Goal: Communication & Community: Answer question/provide support

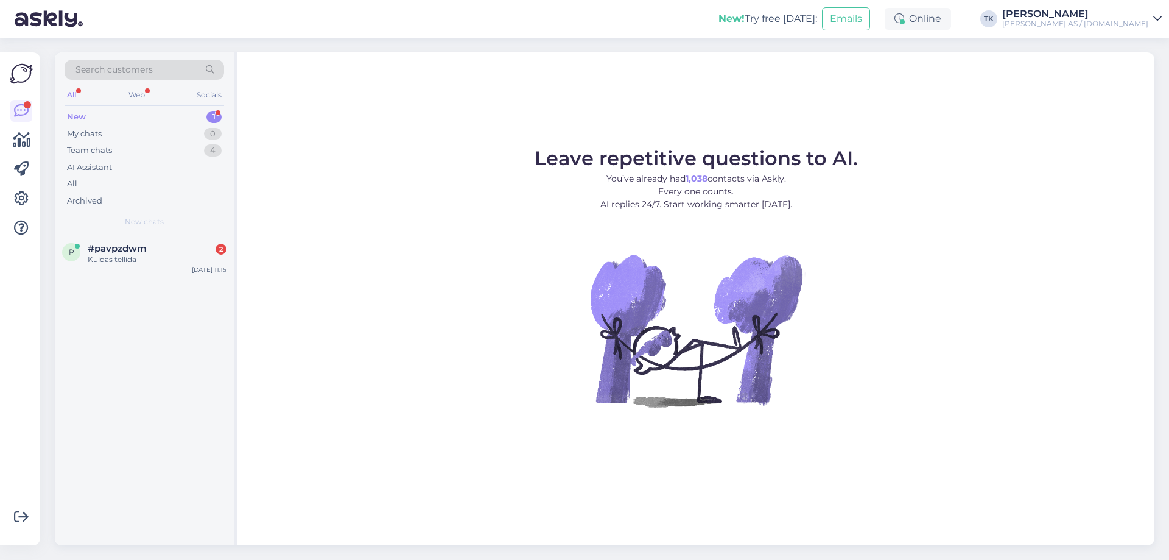
click at [97, 112] on div "New 1" at bounding box center [145, 116] width 160 height 17
click at [114, 251] on span "#pavpzdwm" at bounding box center [117, 248] width 59 height 11
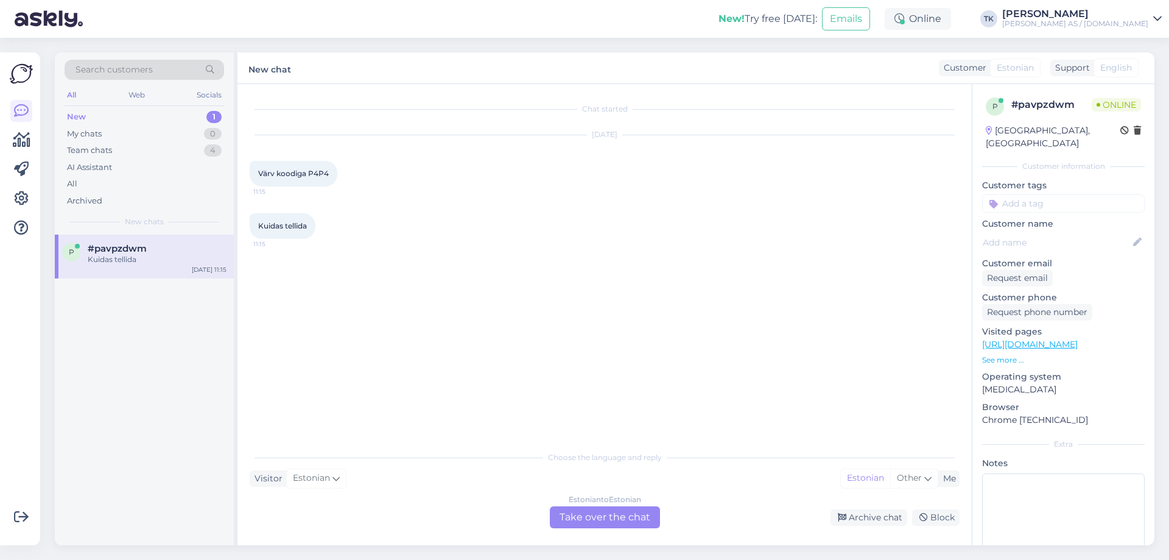
click at [606, 521] on div "Estonian to Estonian Take over the chat" at bounding box center [605, 517] width 110 height 22
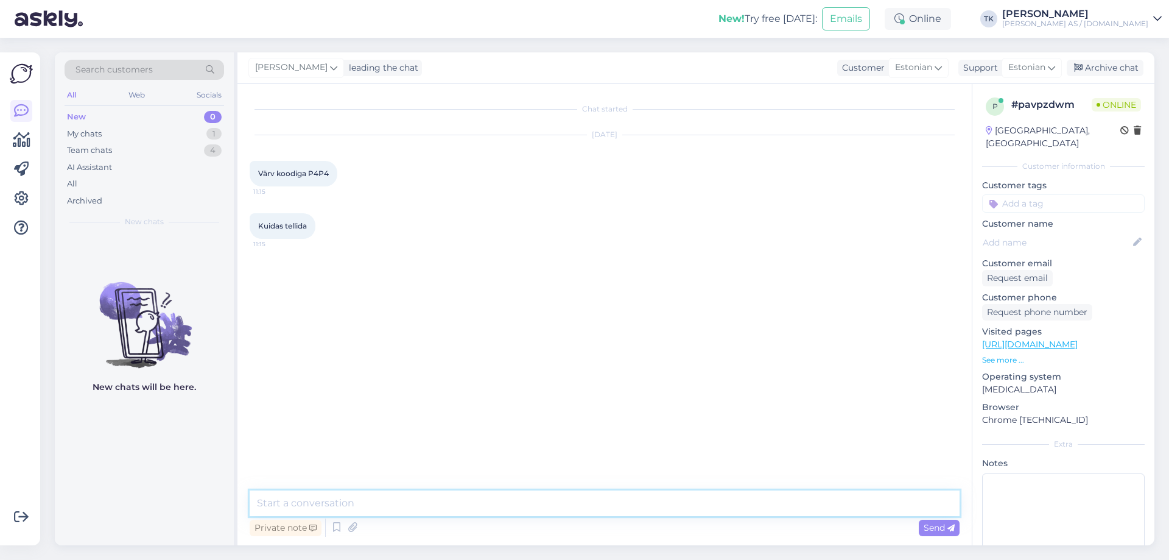
click at [323, 504] on textarea at bounding box center [605, 503] width 710 height 26
type textarea "Tere"
type textarea "Mis [PERSON_NAME] soovite ja mis on auto [PERSON_NAME]"
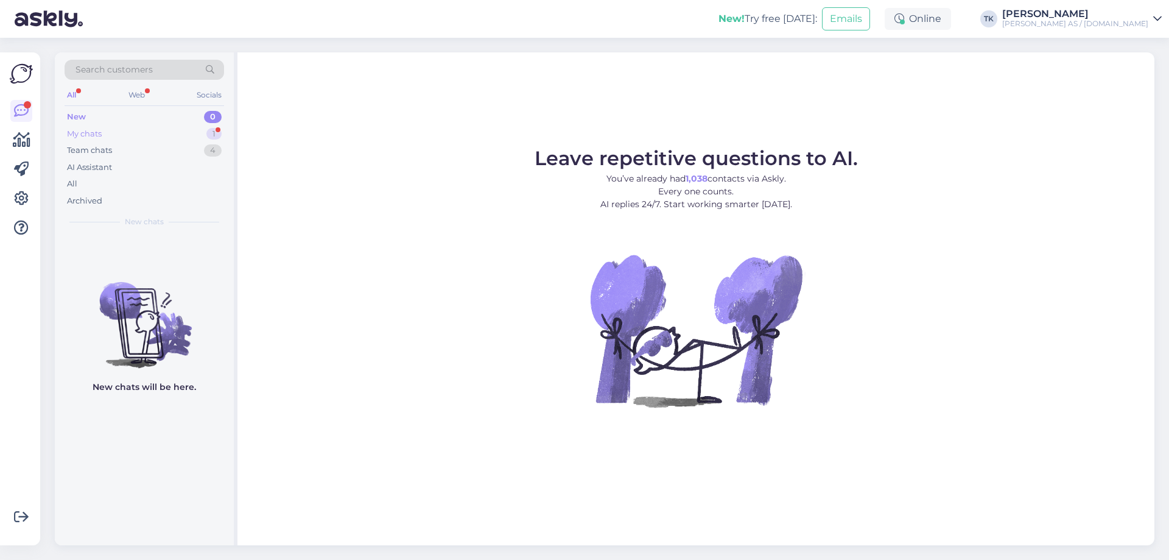
click at [119, 133] on div "My chats 1" at bounding box center [145, 133] width 160 height 17
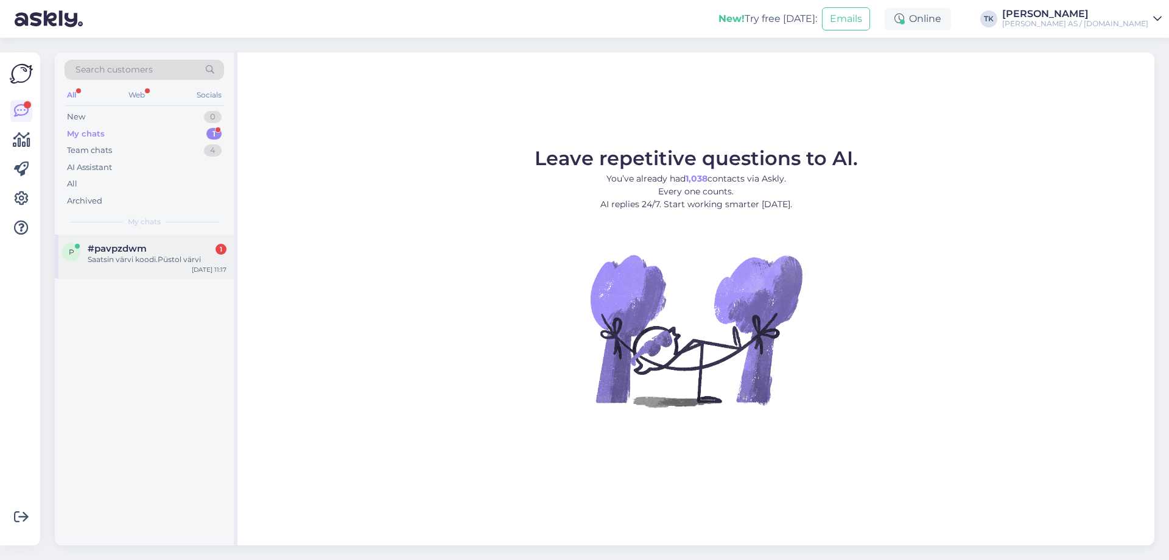
click at [131, 255] on div "Saatsin värvi koodi.Püstol värvi" at bounding box center [157, 259] width 139 height 11
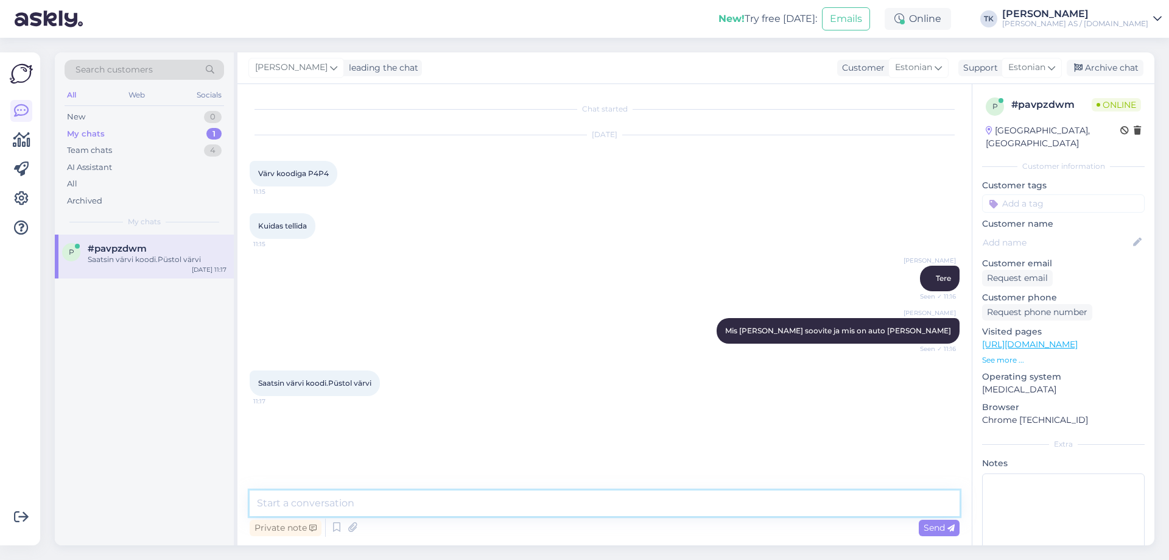
click at [328, 502] on textarea at bounding box center [605, 503] width 710 height 26
type textarea "Mis on auto mark?"
type textarea "Sellist värvikoodi võib olla paljudel erineatel markidel"
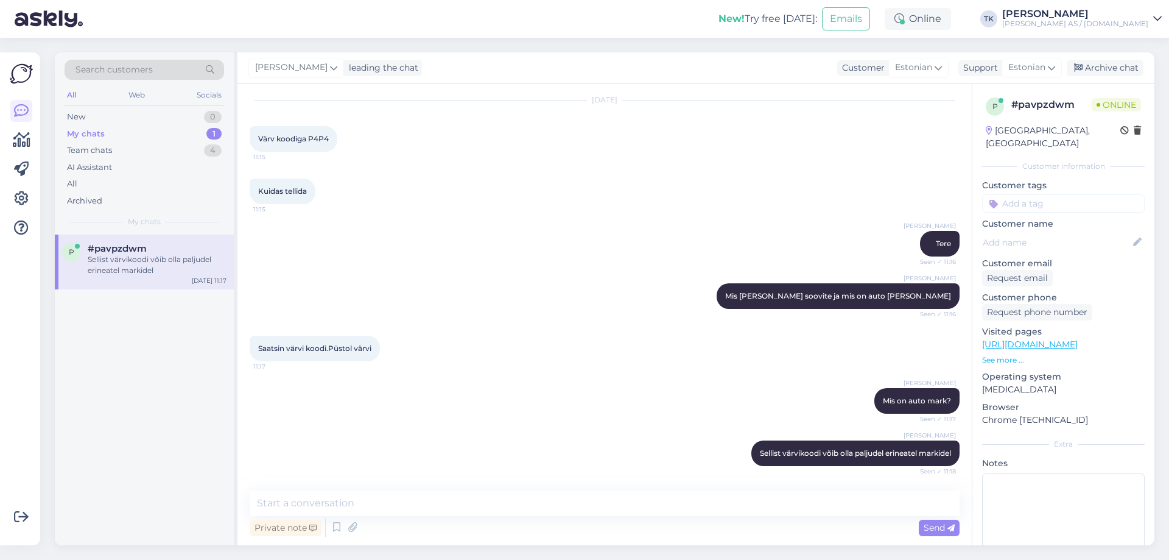
scroll to position [87, 0]
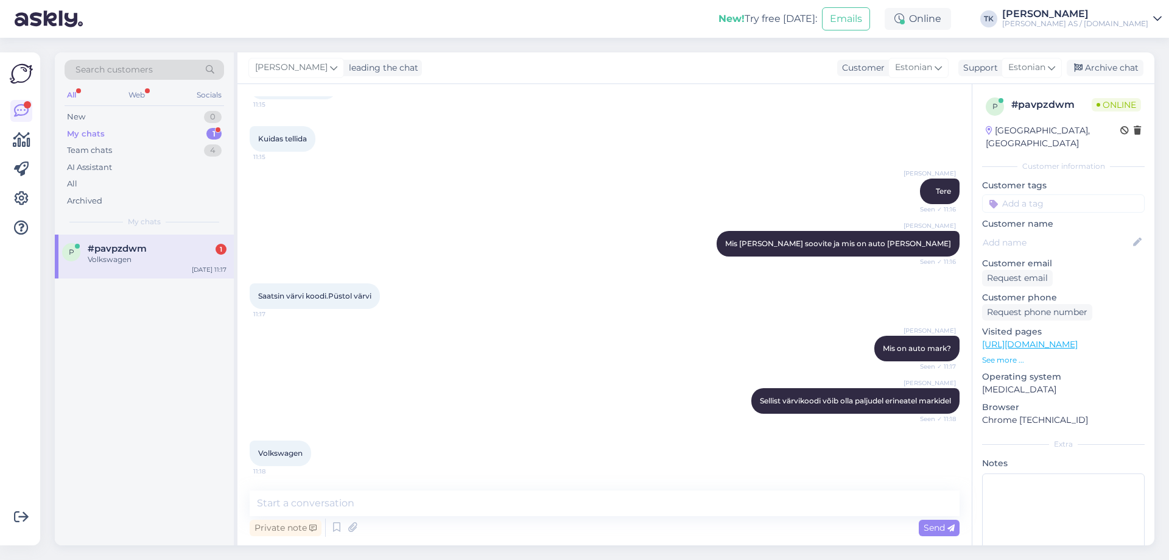
click at [608, 84] on div "Chat started [DATE] Värv koodiga P4P4 11:15 Kuidas tellida 11:15 [PERSON_NAME] …" at bounding box center [604, 314] width 734 height 461
click at [312, 510] on textarea at bounding box center [605, 503] width 710 height 26
type textarea "[PERSON_NAME] ka väljalaske aasta"
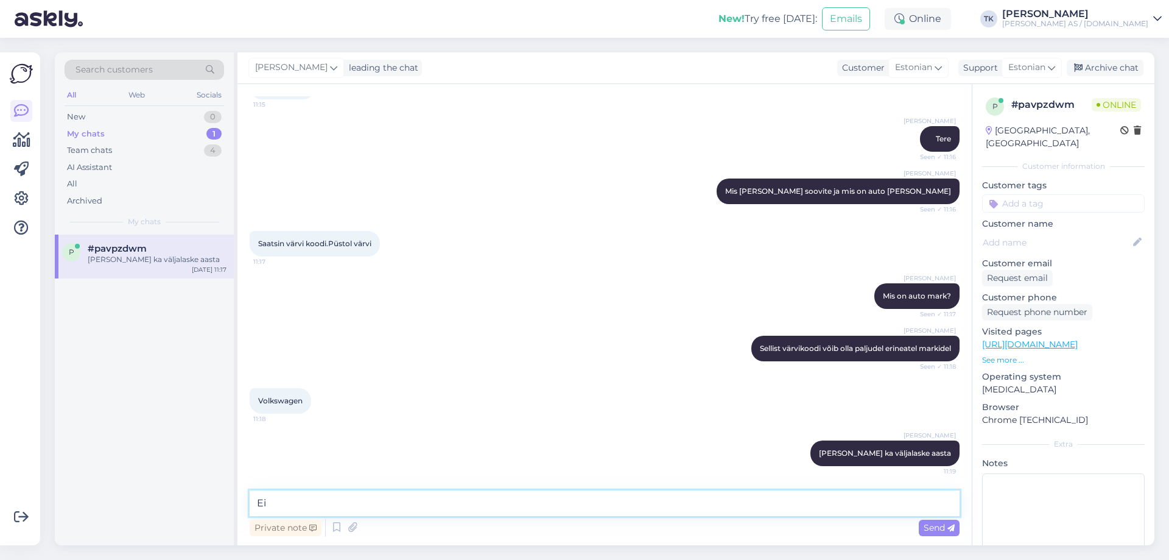
type textarea "E"
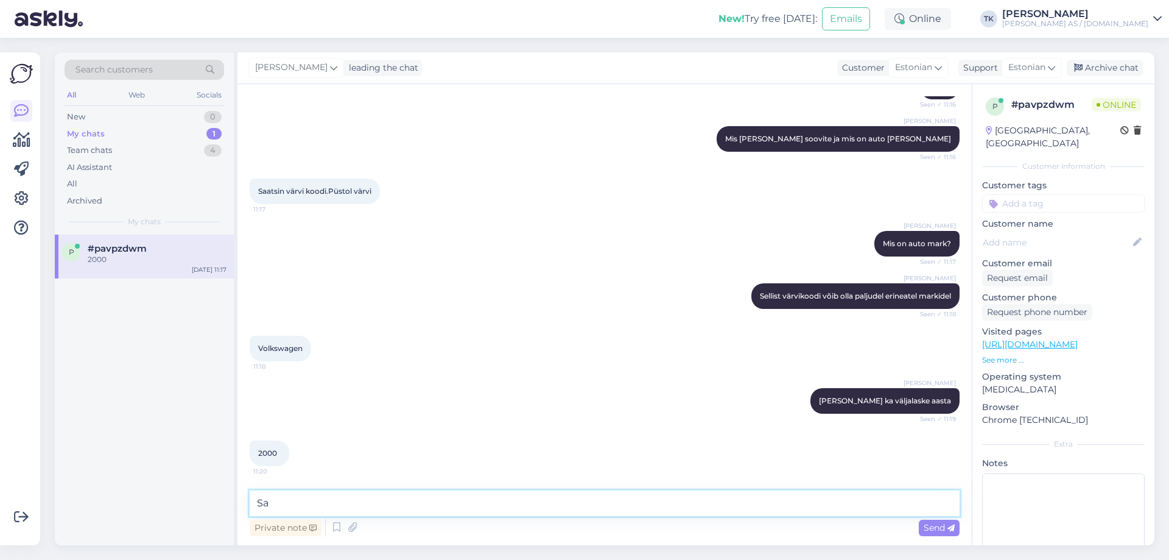
type textarea "S"
click at [602, 87] on div "Chat started [DATE] Värv koodiga P4P4 11:15 Kuidas tellida 11:15 [PERSON_NAME] …" at bounding box center [604, 314] width 734 height 461
click at [296, 502] on textarea at bounding box center [605, 503] width 710 height 26
paste textarea "SILVER MIRROR-MET."
type textarea "Siis peaks olema VW LG9R, SILVER MIRROR-MET."
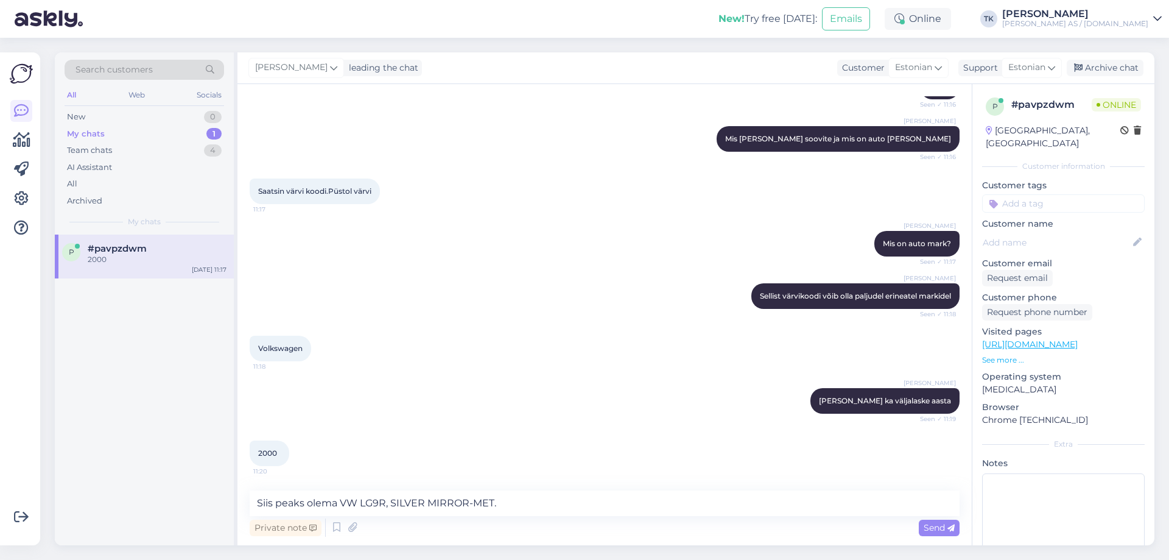
click at [610, 88] on div "Chat started [DATE] Värv koodiga P4P4 11:15 Kuidas tellida 11:15 [PERSON_NAME] …" at bounding box center [604, 314] width 734 height 461
click at [796, 74] on div "[PERSON_NAME] leading the chat Customer Estonian Support Estonian Archive chat" at bounding box center [695, 68] width 917 height 32
click at [537, 501] on textarea "Siis peaks olema VW LG9R, SILVER MIRROR-MET." at bounding box center [605, 503] width 710 height 26
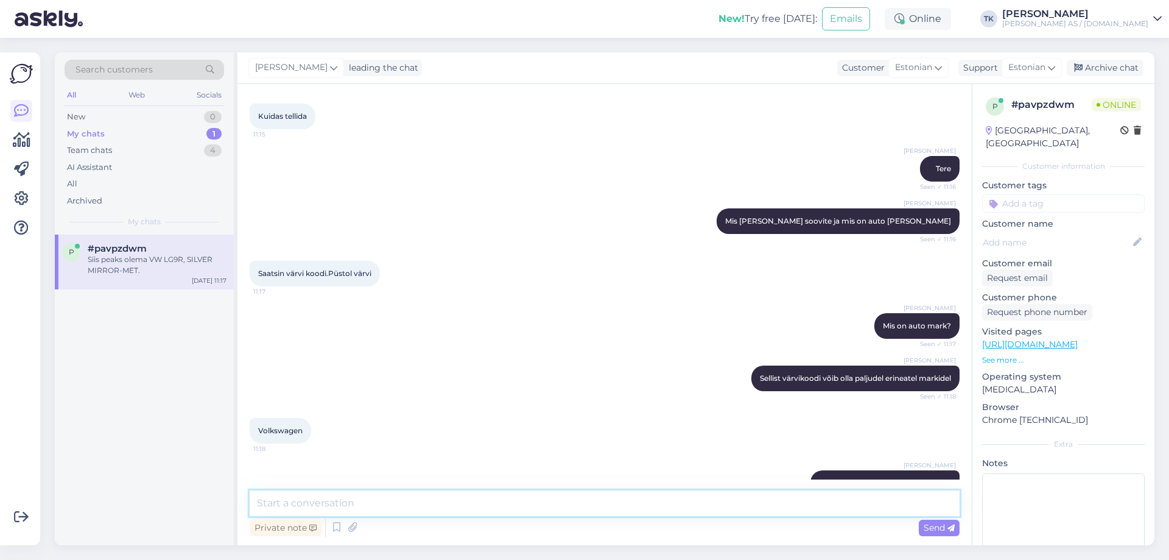
scroll to position [244, 0]
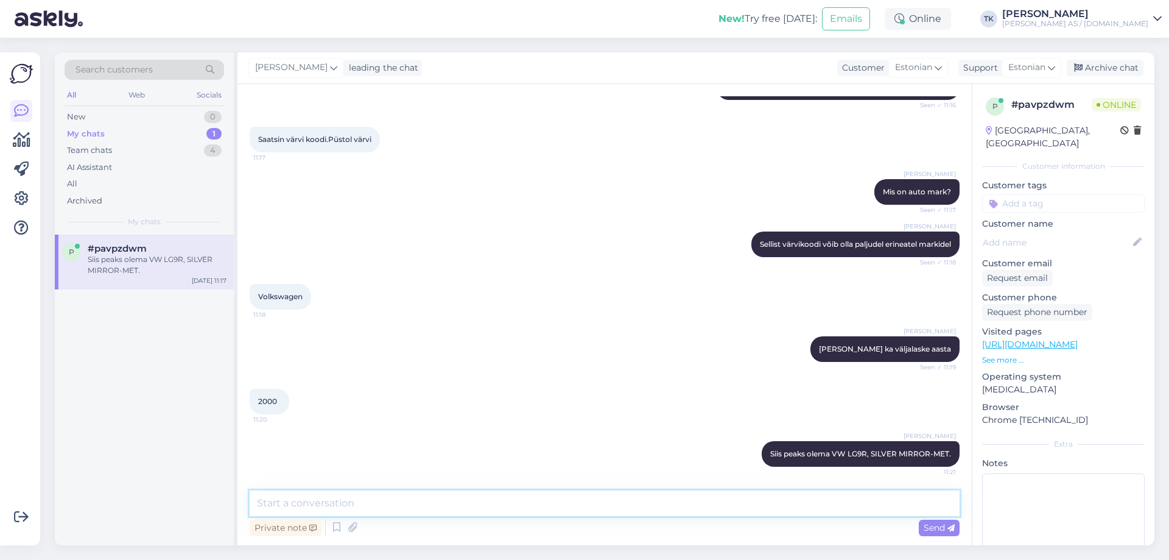
click at [294, 504] on textarea at bounding box center [605, 503] width 710 height 26
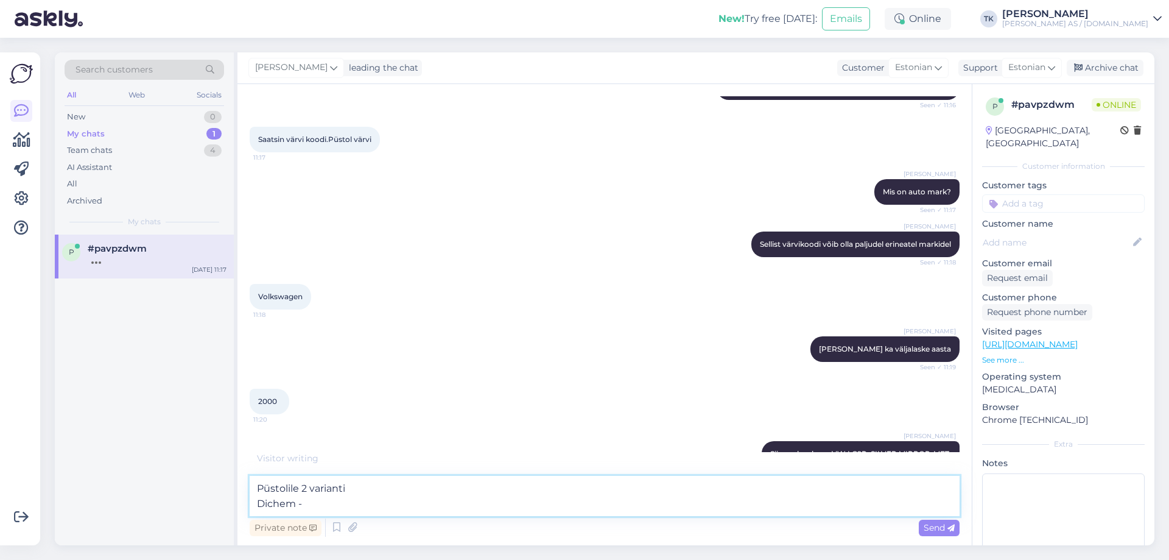
paste textarea "[URL][DOMAIN_NAME]"
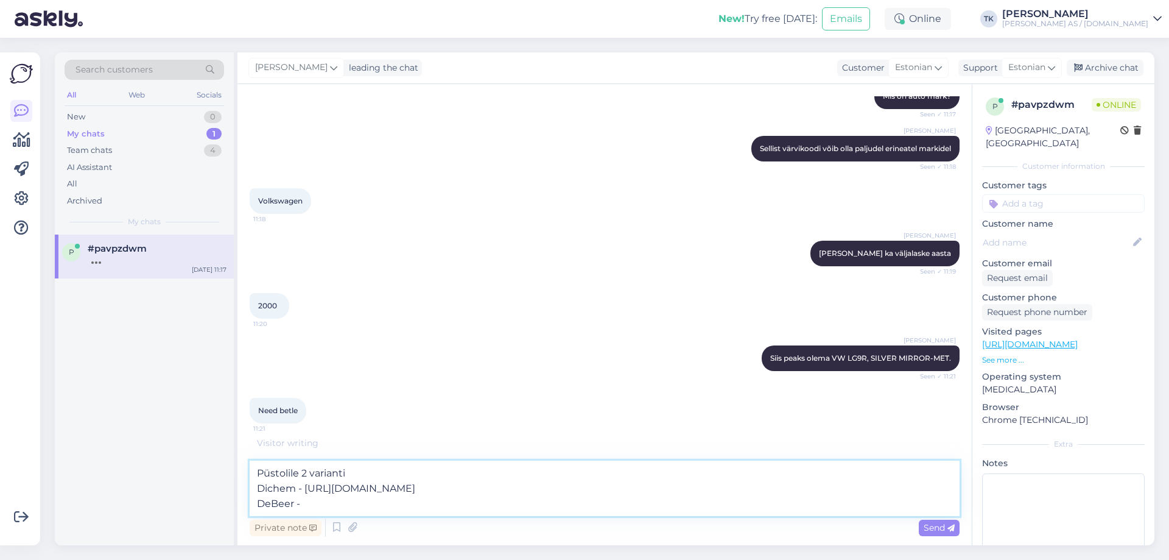
scroll to position [379, 0]
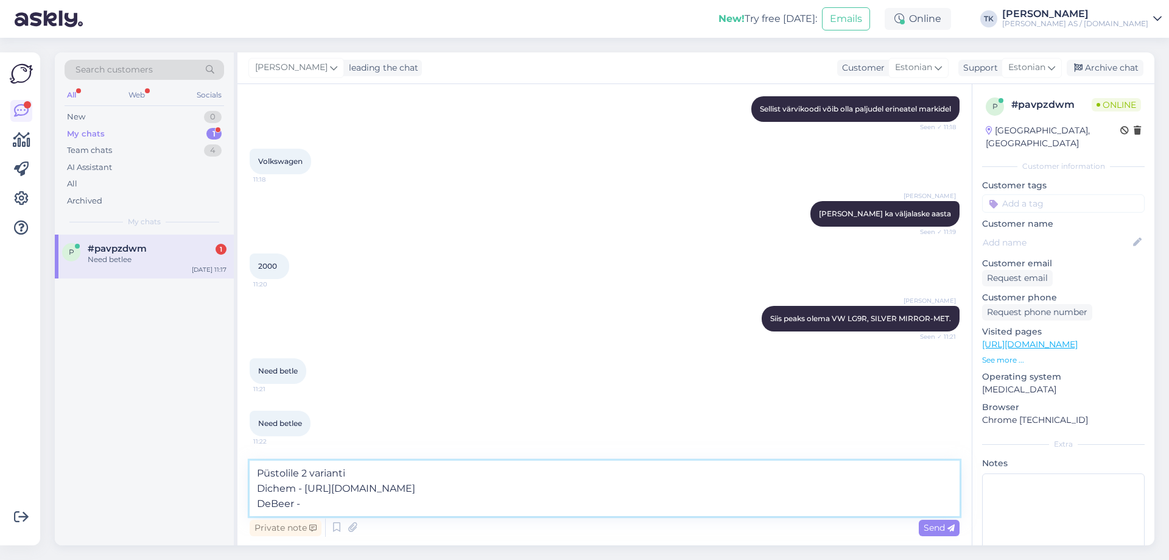
paste textarea "[URL][DOMAIN_NAME]"
type textarea "Püstolile 2 varianti Dichem - [URL][DOMAIN_NAME] DeBeer - [URL][DOMAIN_NAME]"
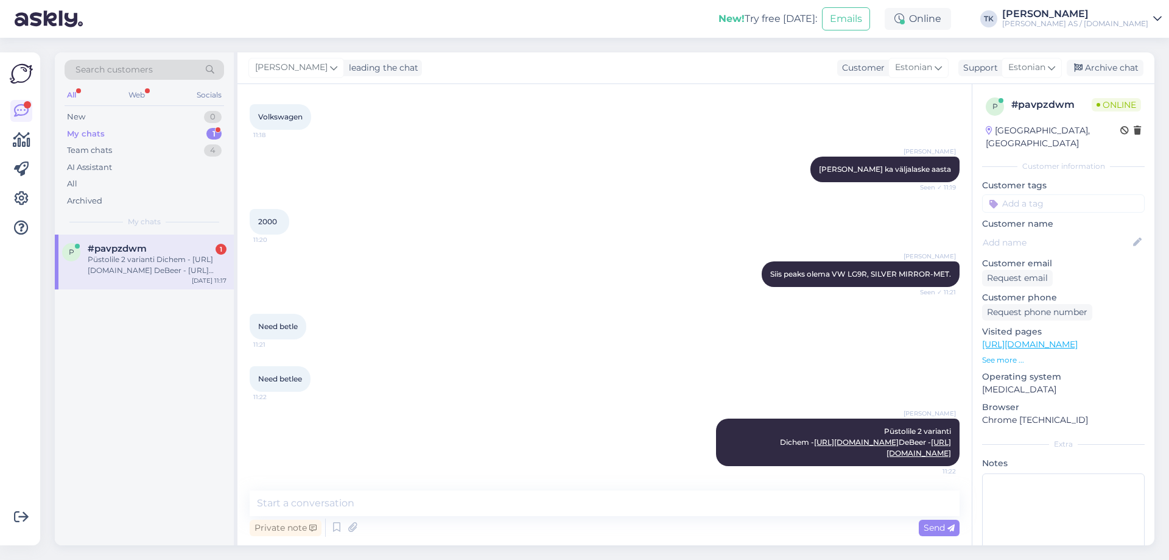
click at [625, 82] on div "[PERSON_NAME] leading the chat Customer Estonian Support Estonian Archive chat" at bounding box center [695, 68] width 917 height 32
click at [262, 502] on textarea at bounding box center [605, 503] width 710 height 26
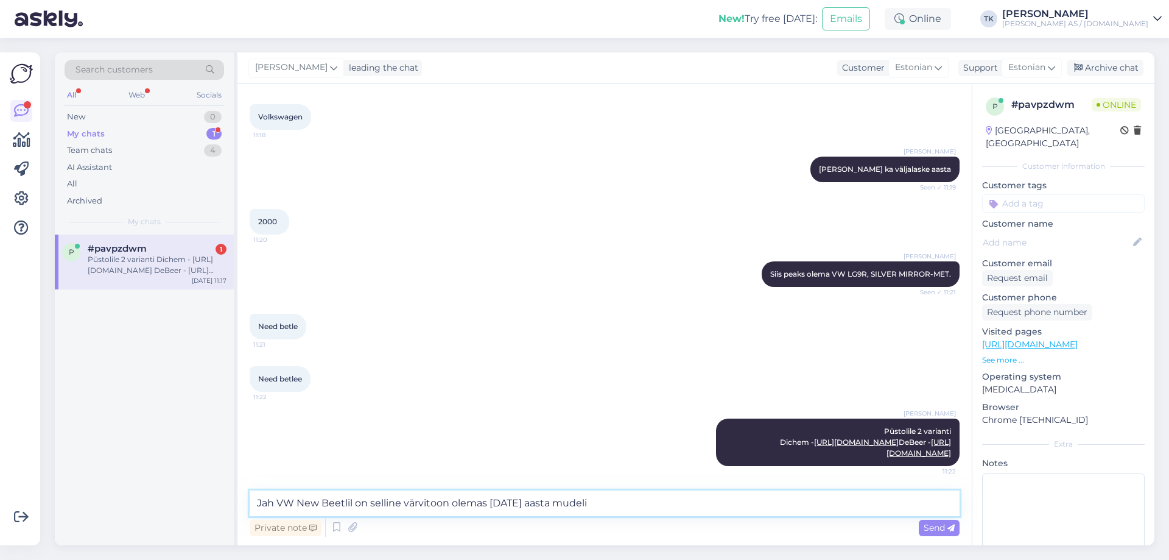
type textarea "Jah VW New Beetlil on selline värvitoon olemas [DATE] aasta mudelil"
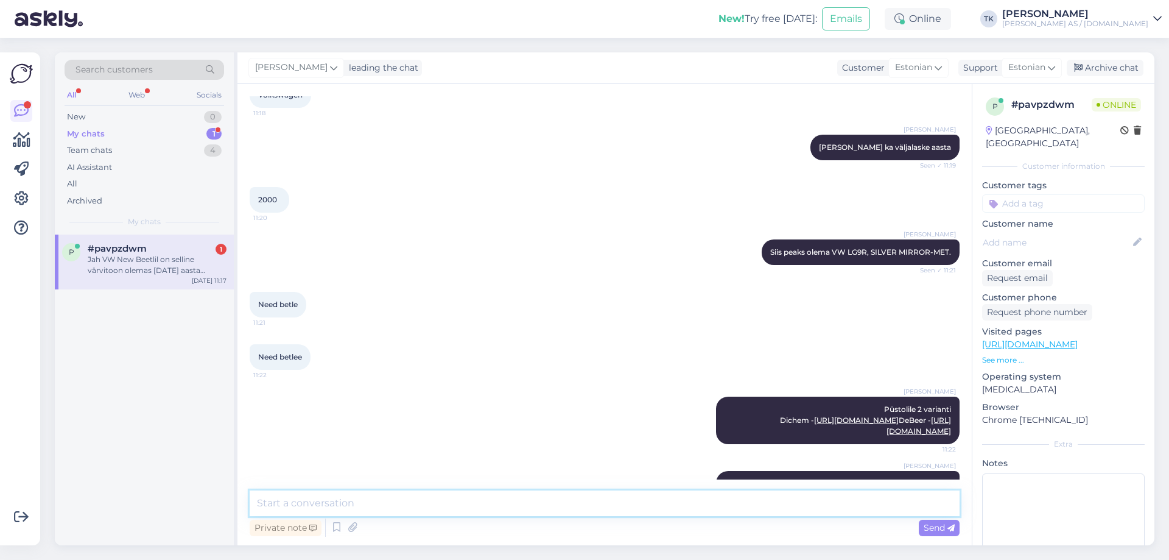
scroll to position [508, 0]
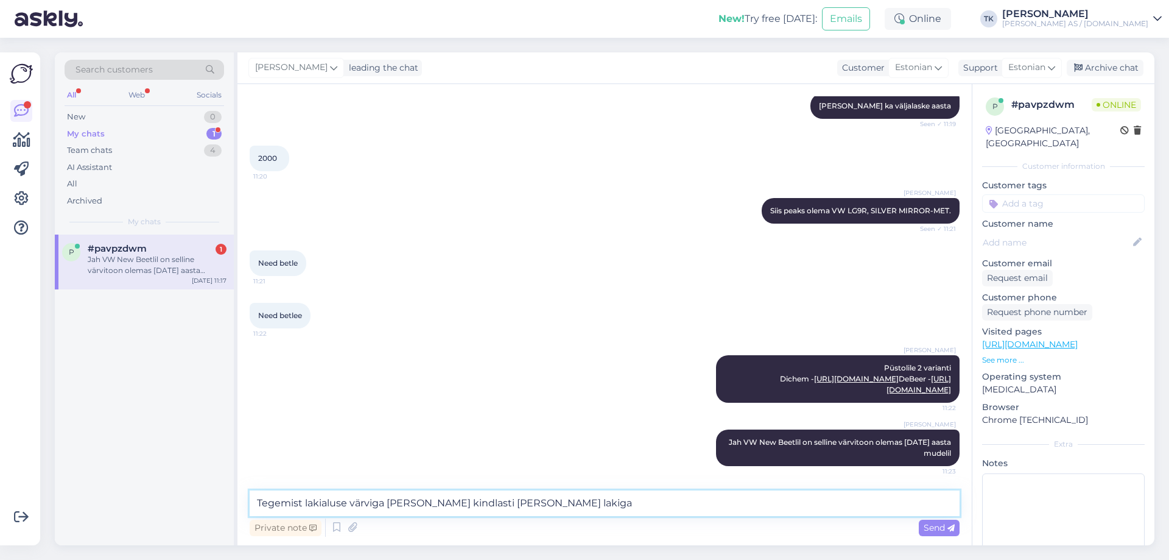
type textarea "Tegemist lakialuse värviga [PERSON_NAME] kindlasti [PERSON_NAME] lakiga!"
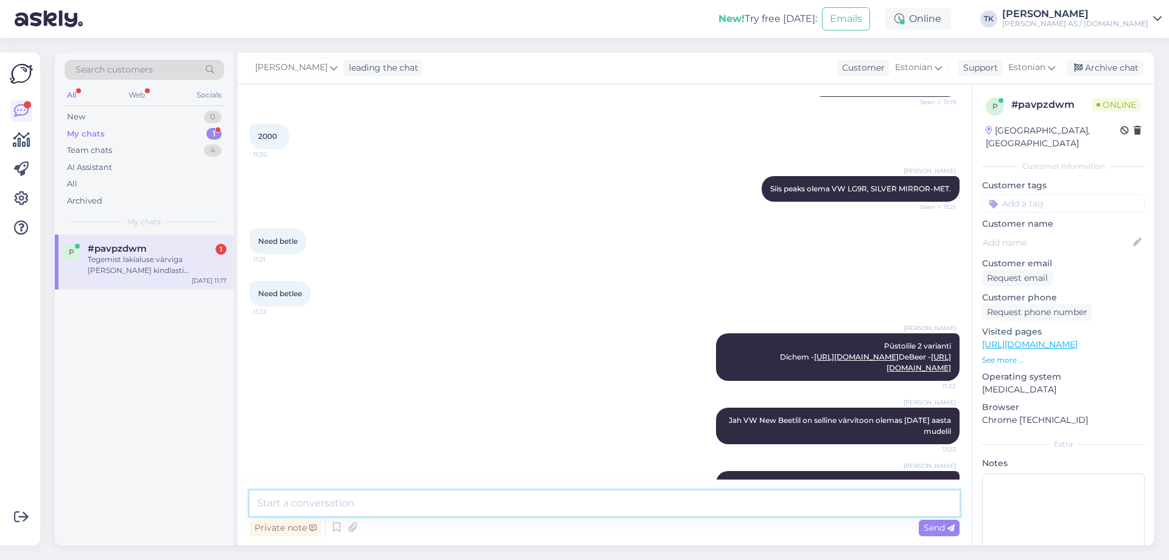
scroll to position [561, 0]
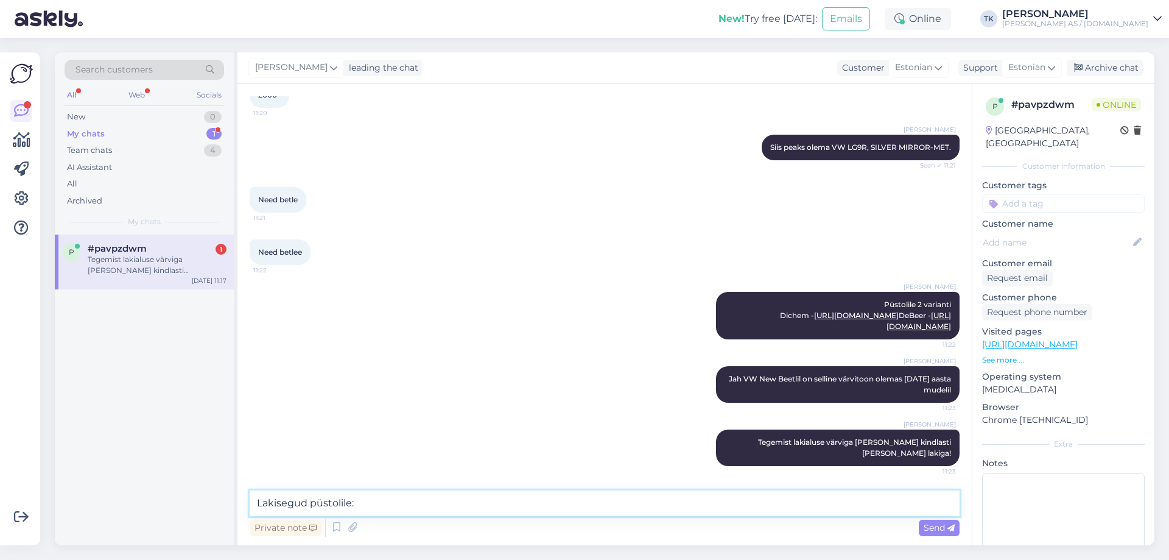
paste textarea "[URL][DOMAIN_NAME]"
type textarea "Lakisegud püstolile: [URL][DOMAIN_NAME]"
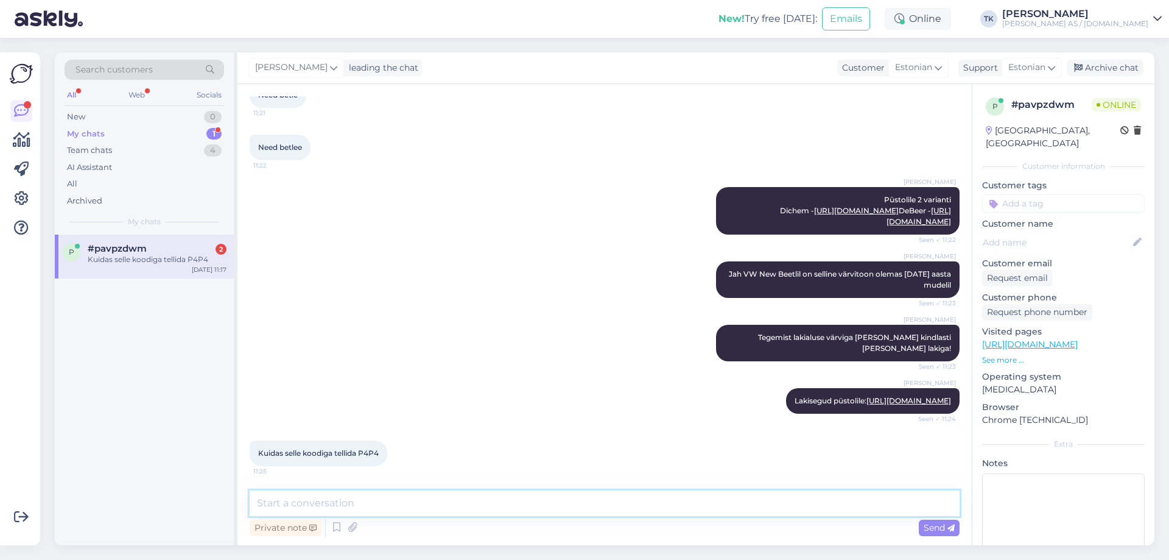
scroll to position [666, 0]
click at [292, 502] on textarea at bounding box center [605, 503] width 710 height 26
type textarea "Õige värvikood on LG9R"
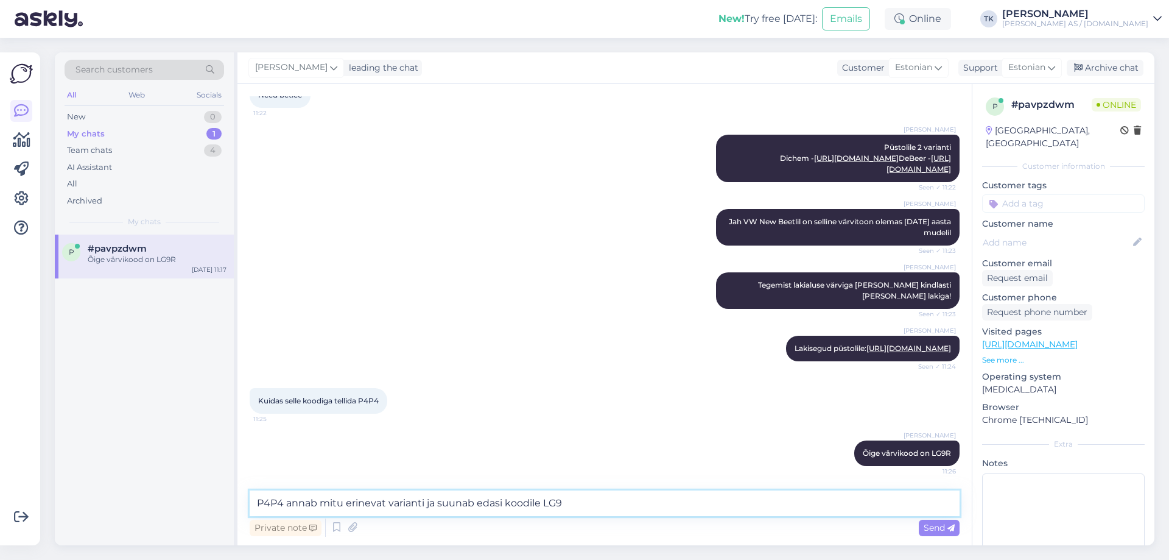
type textarea "P4P4 annab mitu erinevat varianti ja suunab edasi koodile LG9R"
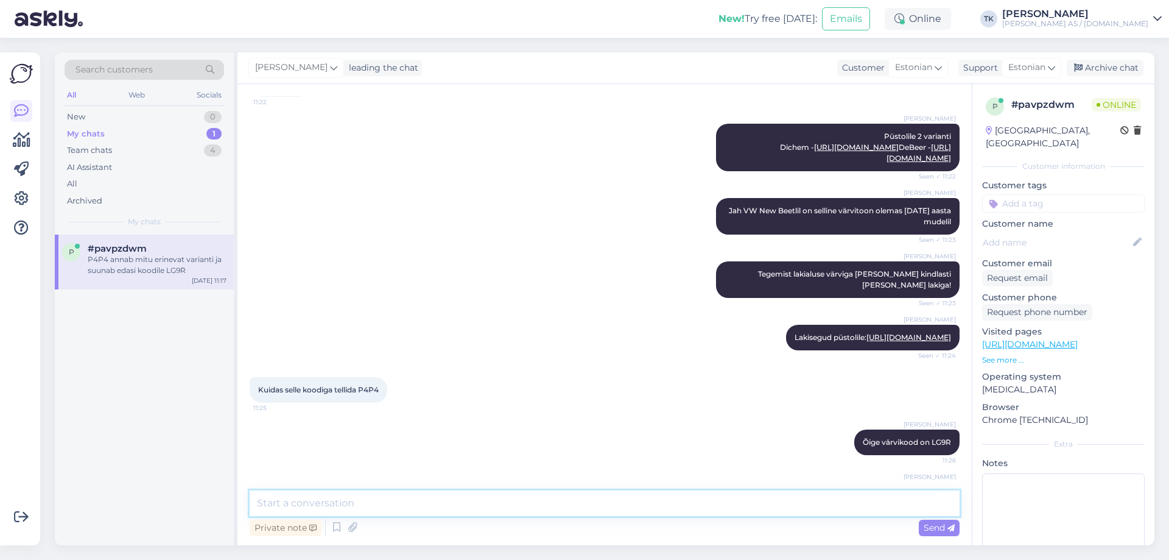
scroll to position [781, 0]
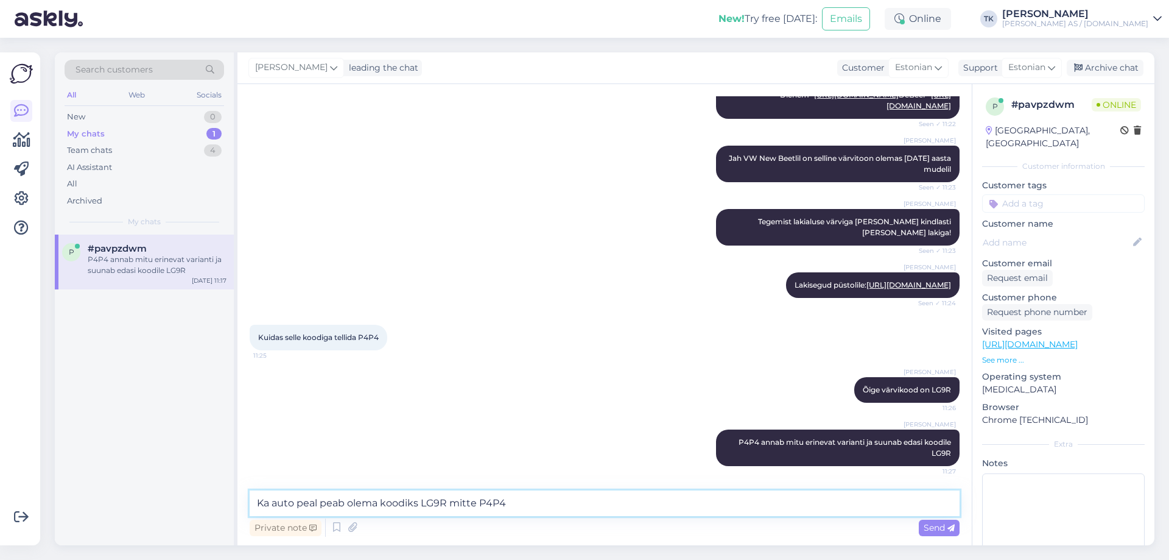
type textarea "Ka auto peal peab olema koodiks LG9R mitte P4P4."
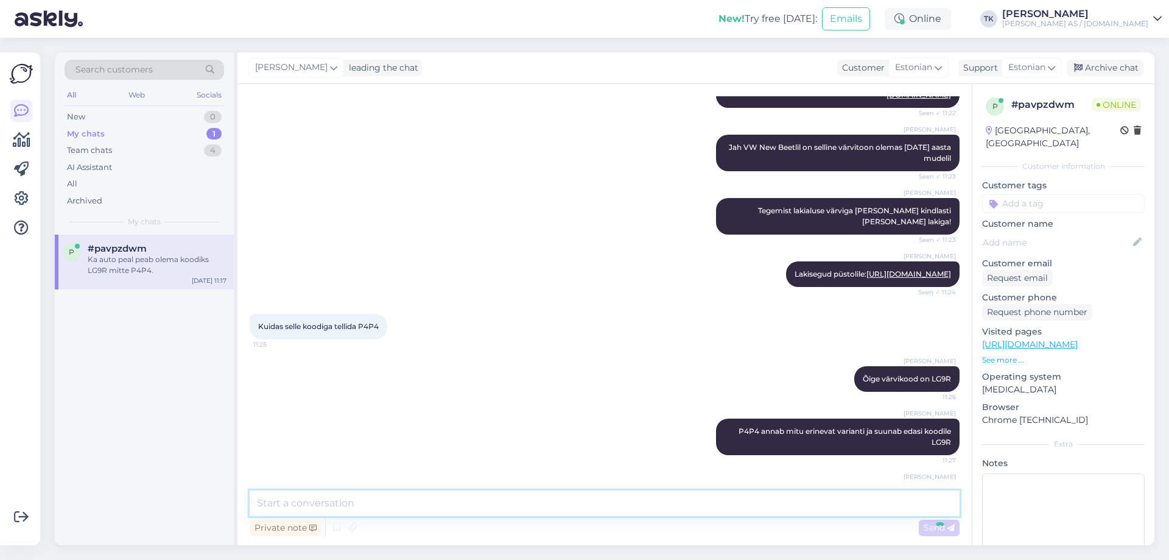
scroll to position [834, 0]
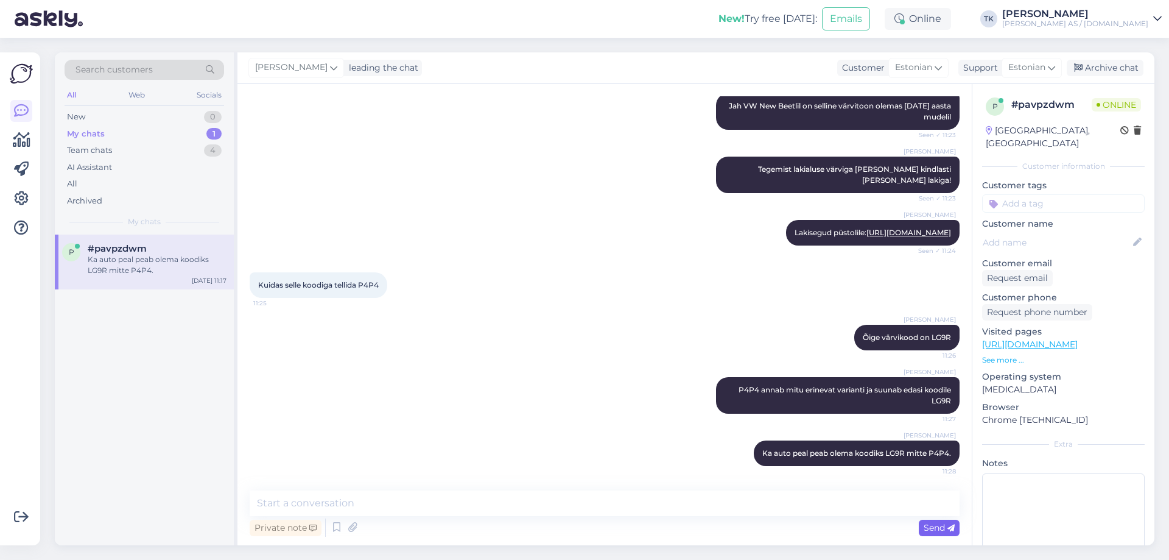
click at [937, 525] on span "Send" at bounding box center [939, 527] width 31 height 11
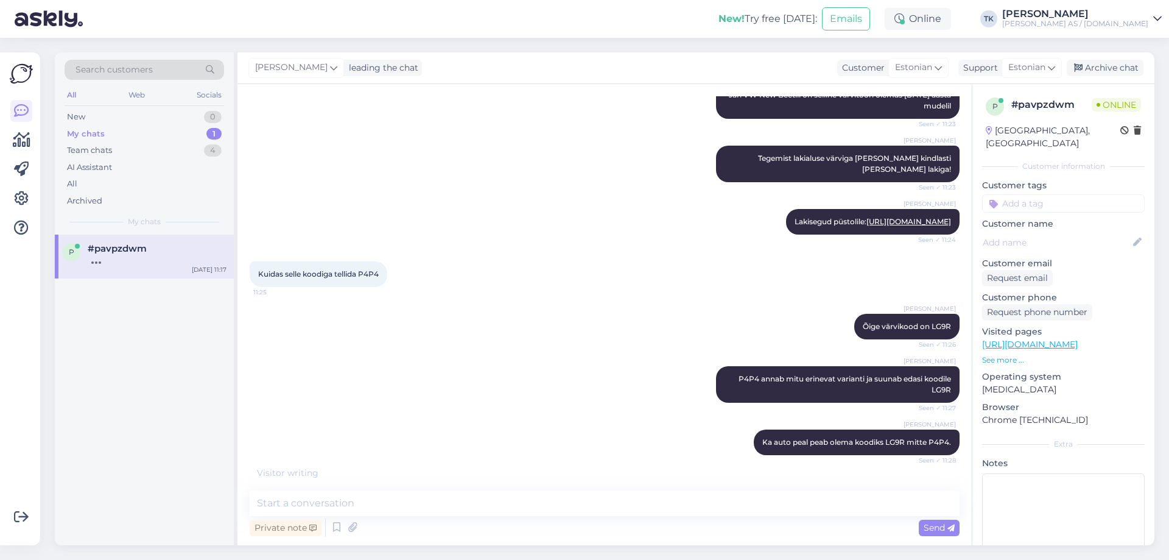
scroll to position [886, 0]
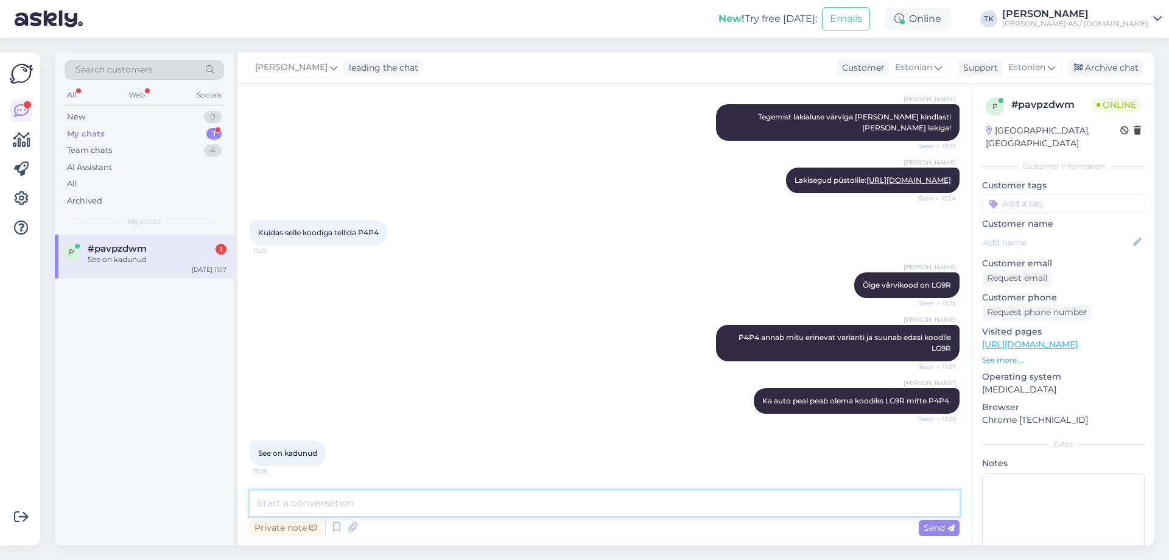
click at [278, 502] on textarea at bounding box center [605, 503] width 710 height 26
type textarea "Kui tellite koodiga P4P4, siis me jõuame ikka lõpuks koodini LG9R [PERSON_NAME]…"
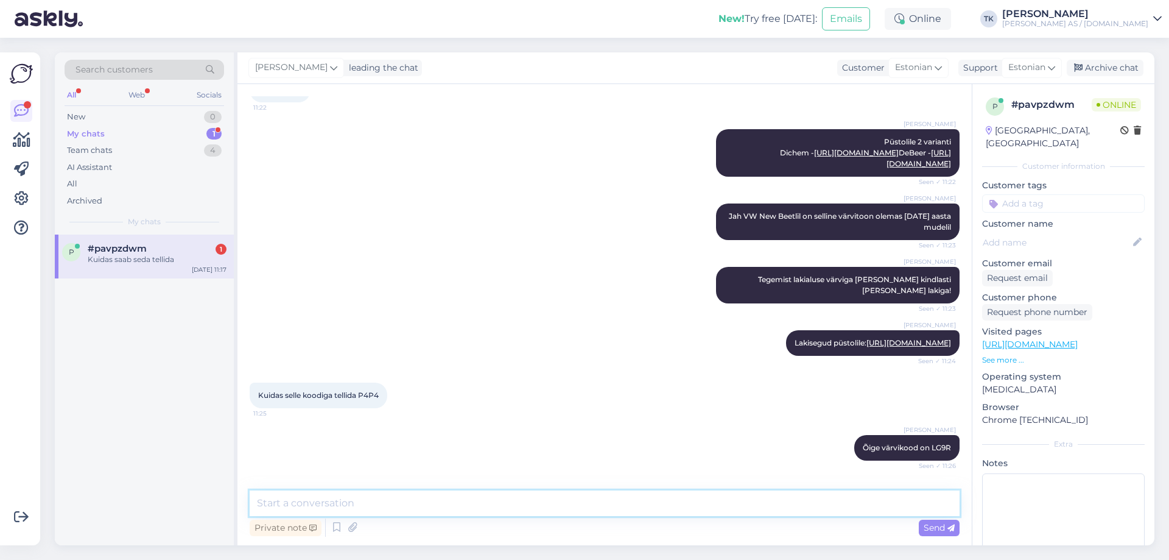
scroll to position [647, 0]
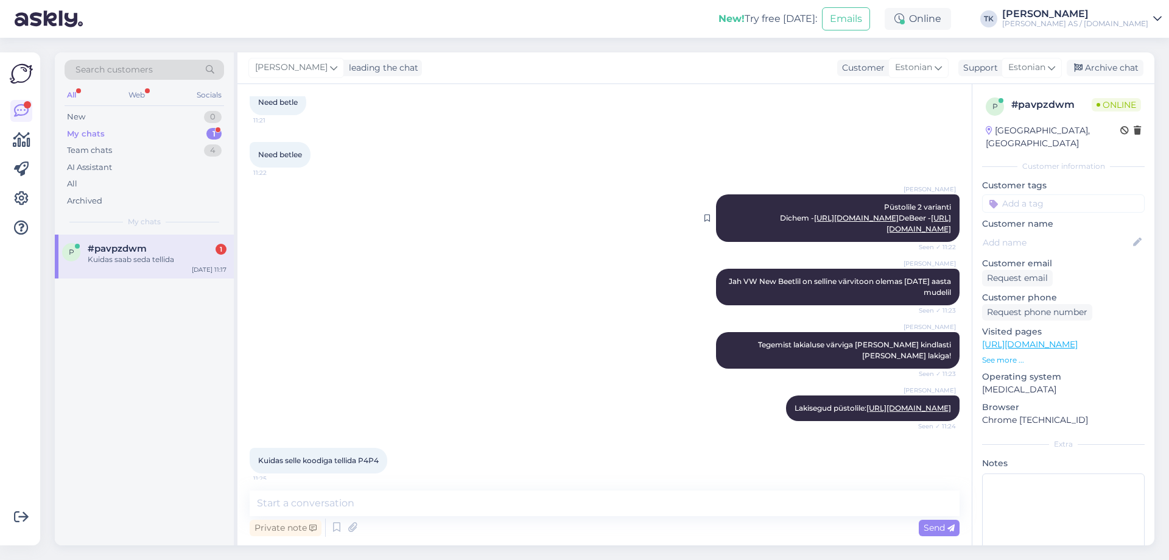
drag, startPoint x: 875, startPoint y: 206, endPoint x: 932, endPoint y: 244, distance: 67.7
click at [944, 242] on div "[PERSON_NAME] Püstolile 2 varianti Dichem - [URL][DOMAIN_NAME] DeBeer - [URL][D…" at bounding box center [838, 217] width 244 height 47
copy span "Püstolile 2 varianti Dichem - [URL][DOMAIN_NAME] DeBeer - [URL][DOMAIN_NAME]"
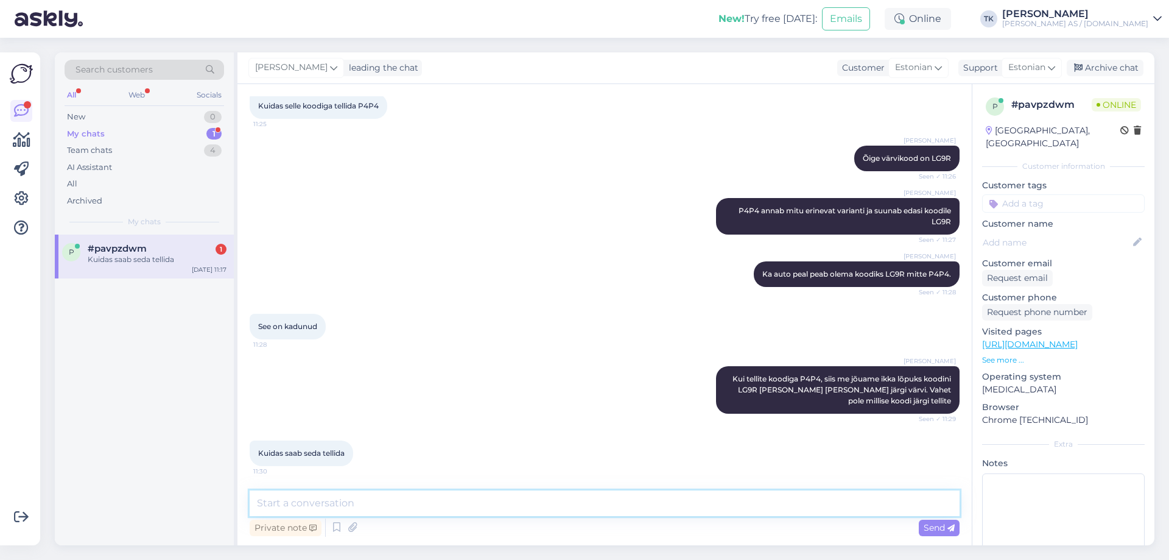
click at [284, 505] on textarea at bounding box center [605, 503] width 710 height 26
paste textarea "Püstolile 2 varianti Dichem - [URL][DOMAIN_NAME] DeBeer - [URL][DOMAIN_NAME]"
type textarea "Püstolile 2 varianti Dichem - [URL][DOMAIN_NAME] DeBeer - [URL][DOMAIN_NAME]"
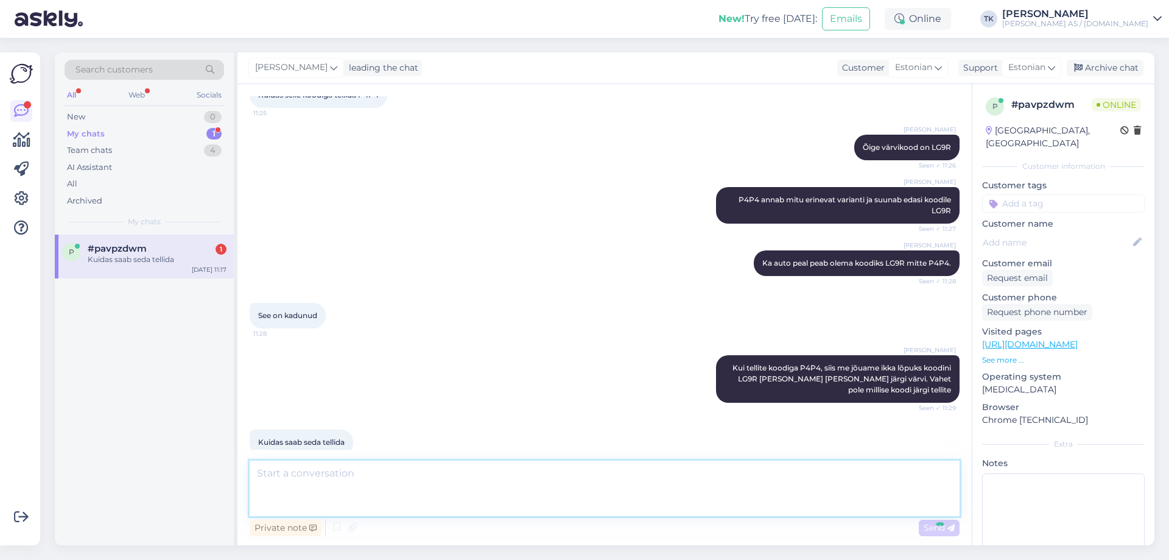
scroll to position [1109, 0]
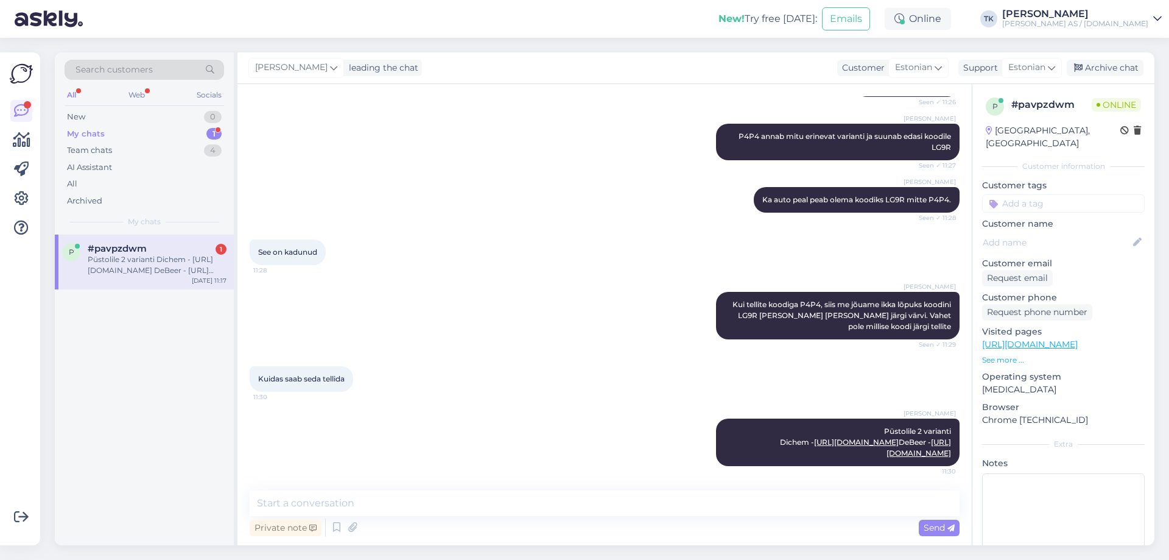
click at [103, 133] on div "My chats 1" at bounding box center [145, 133] width 160 height 17
click at [117, 267] on div "Püstolile 2 varianti Dichem - [URL][DOMAIN_NAME] DeBeer - [URL][DOMAIN_NAME]" at bounding box center [157, 265] width 139 height 22
click at [275, 503] on textarea at bounding box center [605, 503] width 710 height 26
type textarea "V"
click at [1110, 60] on div "Archive chat" at bounding box center [1105, 68] width 77 height 16
